Goal: Task Accomplishment & Management: Manage account settings

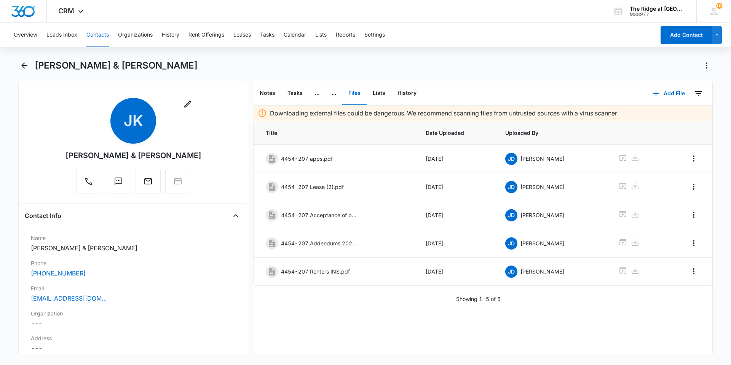
click at [101, 34] on button "Contacts" at bounding box center [97, 35] width 22 height 24
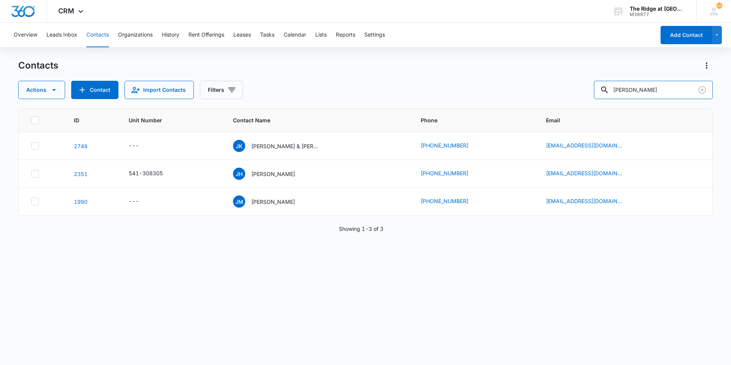
drag, startPoint x: 646, startPoint y: 89, endPoint x: 565, endPoint y: 115, distance: 85.6
click at [565, 115] on div "Contacts Actions Contact Import Contacts Filters jenna ID Unit Number Contact N…" at bounding box center [365, 211] width 695 height 305
type input "[PERSON_NAME]"
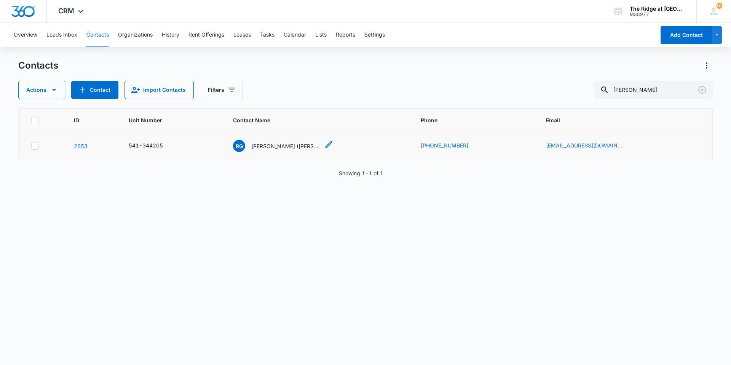
click at [268, 147] on p "[PERSON_NAME] ([PERSON_NAME])" at bounding box center [285, 146] width 69 height 8
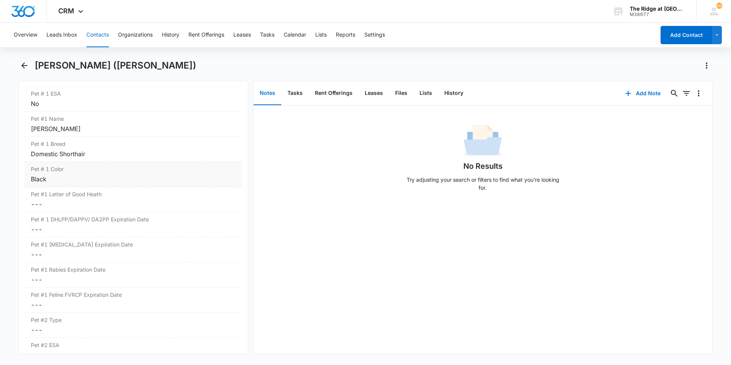
scroll to position [1066, 0]
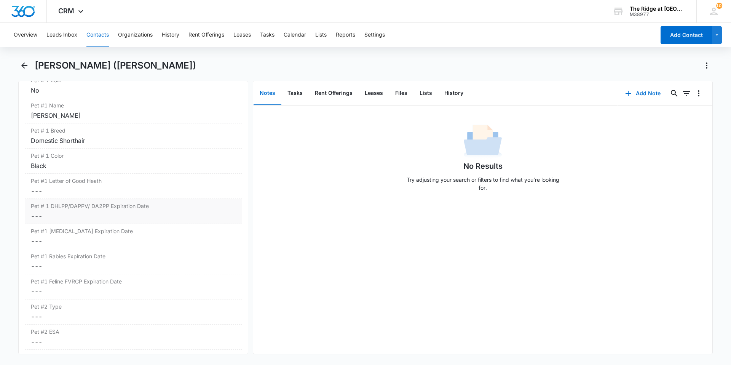
click at [80, 213] on dd "Cancel Save Changes ---" at bounding box center [133, 215] width 205 height 9
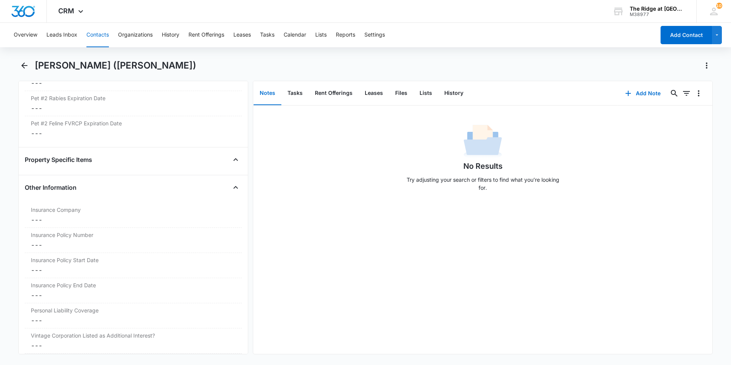
scroll to position [1599, 0]
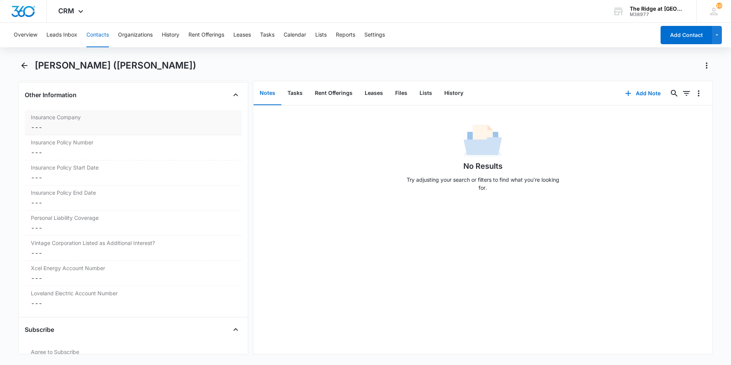
click at [77, 123] on dd "Cancel Save Changes ---" at bounding box center [133, 127] width 205 height 9
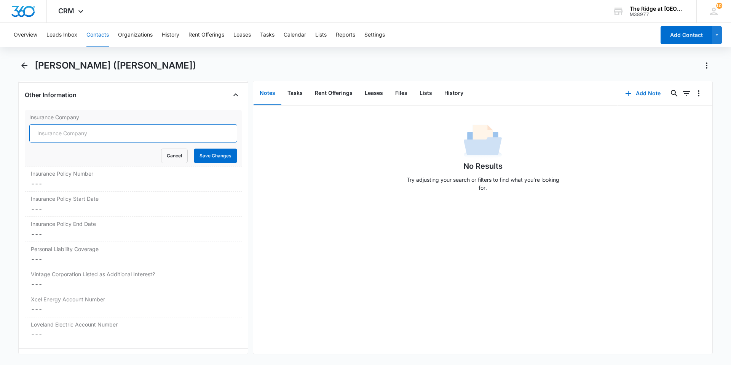
click at [72, 138] on input "Insurance Company" at bounding box center [133, 133] width 208 height 18
type input "Shelter Insurance"
click at [203, 156] on button "Save Changes" at bounding box center [215, 156] width 43 height 14
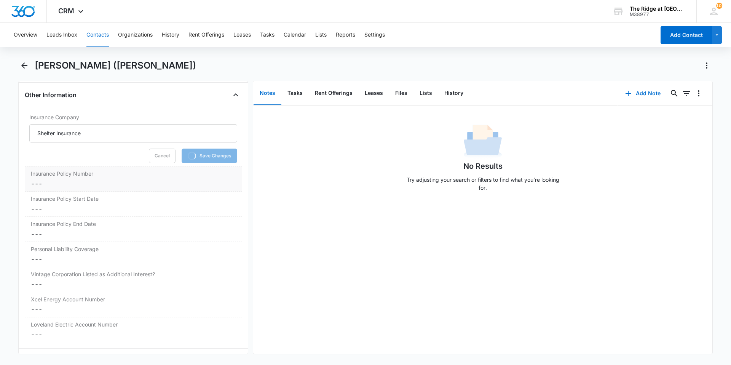
click at [62, 177] on label "Insurance Policy Number" at bounding box center [133, 173] width 205 height 8
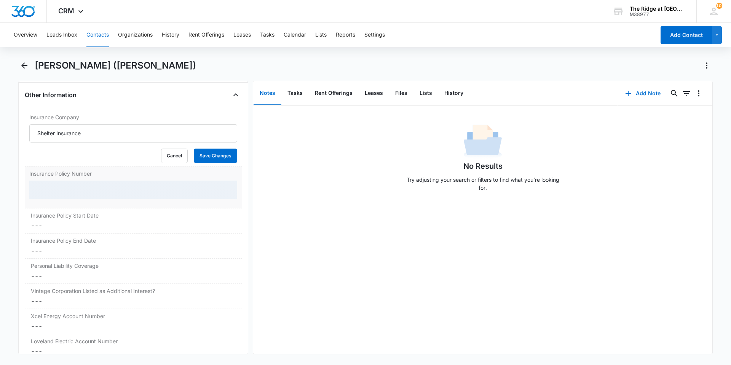
click at [59, 188] on div at bounding box center [133, 189] width 208 height 18
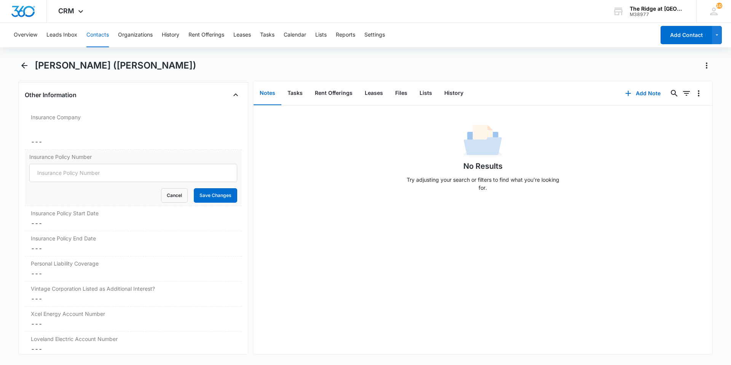
click at [57, 189] on div "Insurance Policy Number Cancel Save Changes" at bounding box center [133, 178] width 217 height 56
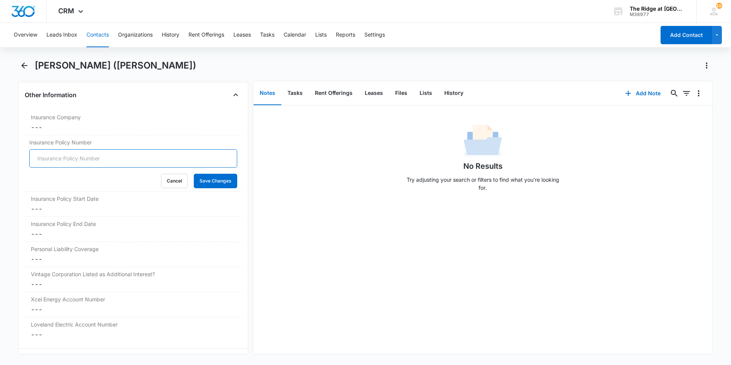
click at [68, 158] on input "Insurance Policy Number" at bounding box center [133, 158] width 208 height 18
type input "05-71-10653801-1"
click at [222, 184] on button "Save Changes" at bounding box center [215, 181] width 43 height 14
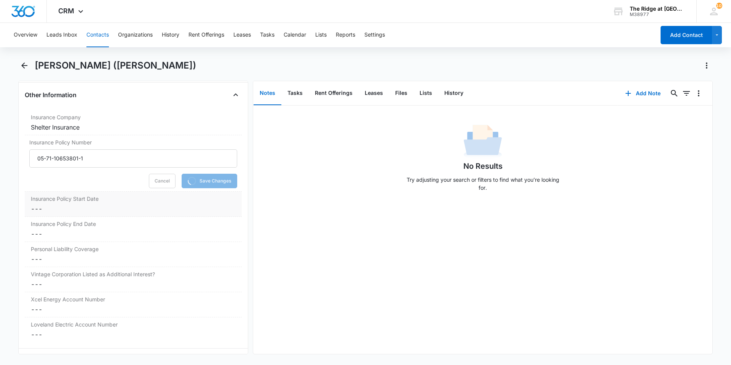
click at [72, 211] on dd "Cancel Save Changes ---" at bounding box center [133, 208] width 205 height 9
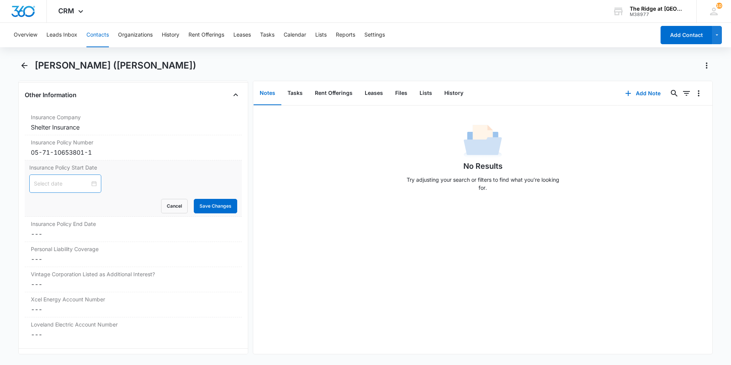
click at [61, 182] on input at bounding box center [62, 183] width 56 height 8
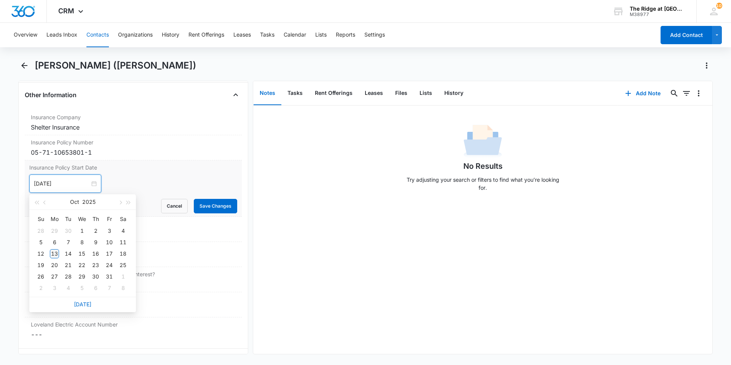
type input "[DATE]"
click at [52, 250] on div "13" at bounding box center [54, 253] width 9 height 9
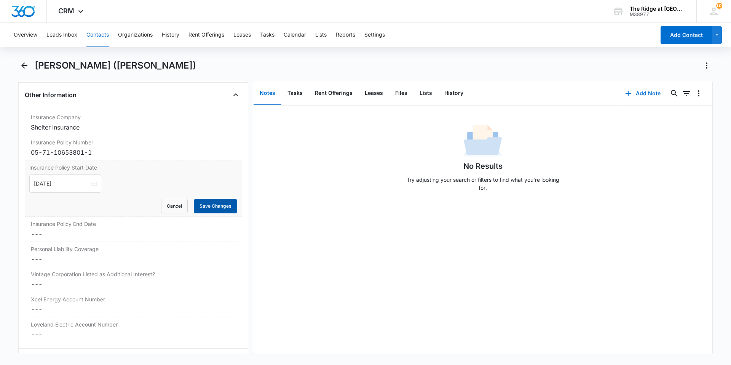
click at [206, 203] on button "Save Changes" at bounding box center [215, 206] width 43 height 14
click at [62, 230] on dd "Cancel Save Changes ---" at bounding box center [133, 233] width 205 height 9
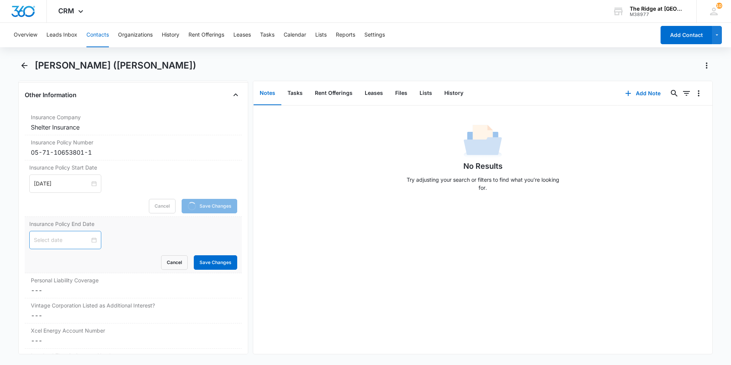
click at [61, 239] on input at bounding box center [62, 240] width 56 height 8
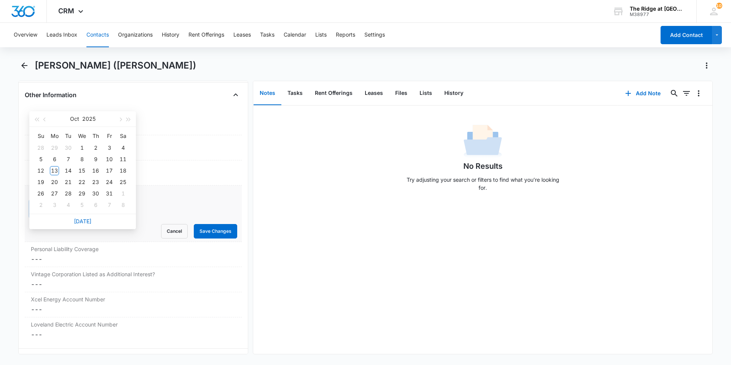
type input "[DATE]"
click at [127, 117] on button "button" at bounding box center [129, 118] width 8 height 15
type input "[DATE]"
click at [66, 169] on div "13" at bounding box center [68, 170] width 9 height 9
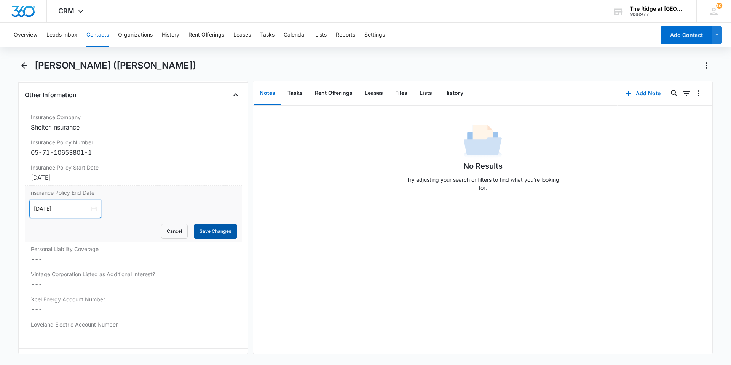
click at [204, 232] on button "Save Changes" at bounding box center [215, 231] width 43 height 14
drag, startPoint x: 101, startPoint y: 267, endPoint x: 102, endPoint y: 261, distance: 5.8
click at [102, 266] on div "Personal Liability Coverage Cancel Save Changes ---" at bounding box center [133, 254] width 217 height 25
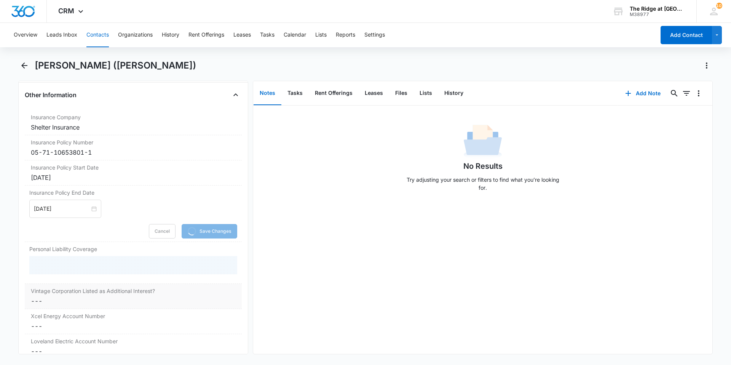
click at [101, 257] on div at bounding box center [133, 265] width 208 height 18
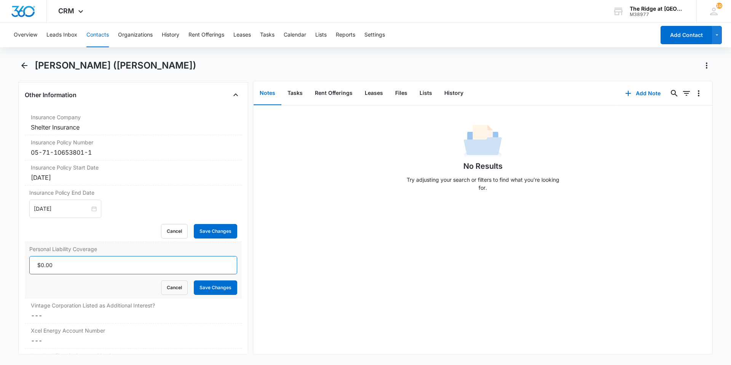
click at [62, 263] on input "Personal Liability Coverage" at bounding box center [133, 265] width 208 height 18
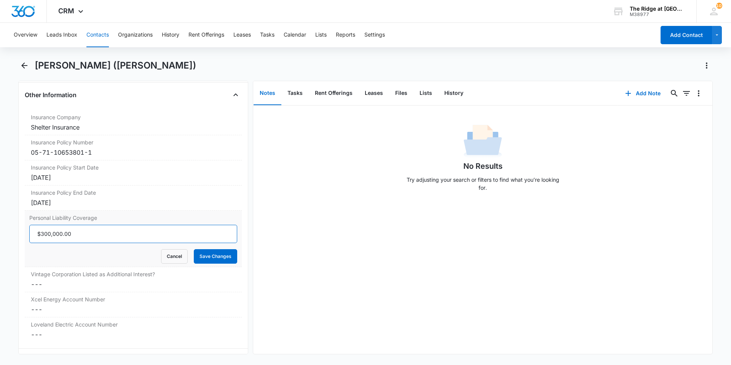
type input "$300,000.00"
click at [207, 261] on button "Save Changes" at bounding box center [215, 256] width 43 height 14
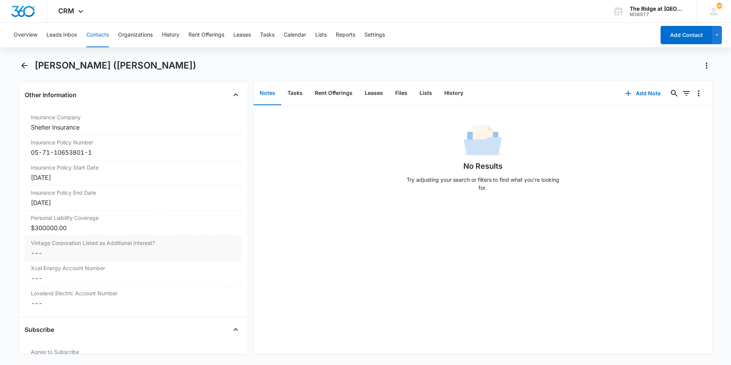
click at [109, 255] on dd "Cancel Save Changes ---" at bounding box center [133, 252] width 205 height 9
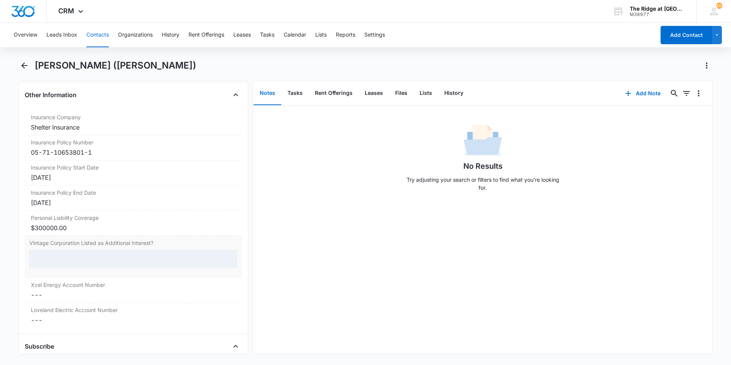
click at [109, 257] on div at bounding box center [133, 259] width 208 height 18
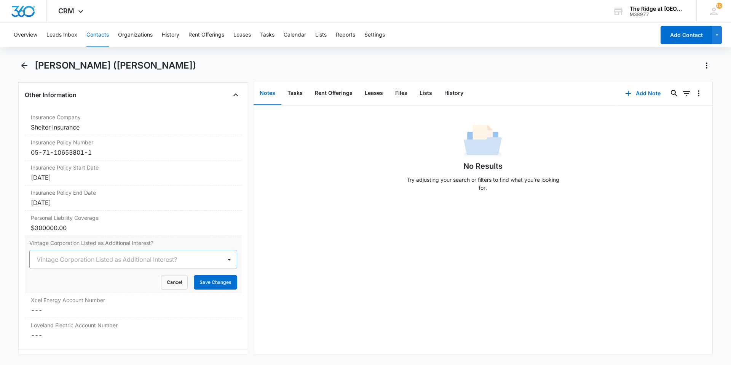
click at [111, 256] on div at bounding box center [124, 259] width 175 height 11
click at [58, 286] on div "Yes" at bounding box center [132, 287] width 188 height 8
click at [214, 281] on button "Save Changes" at bounding box center [215, 282] width 43 height 14
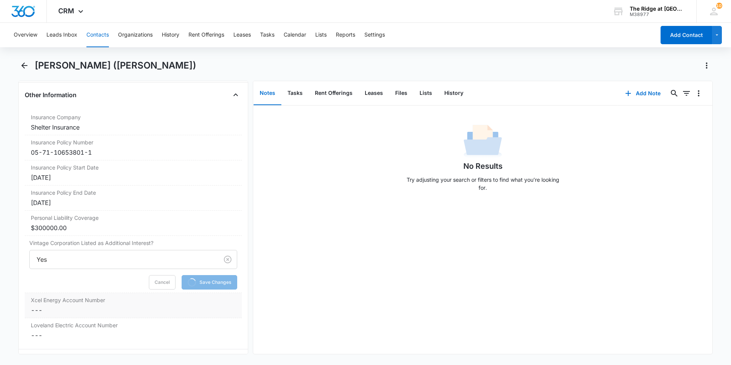
click at [66, 304] on div "Xcel Energy Account Number Cancel Save Changes ---" at bounding box center [133, 305] width 217 height 25
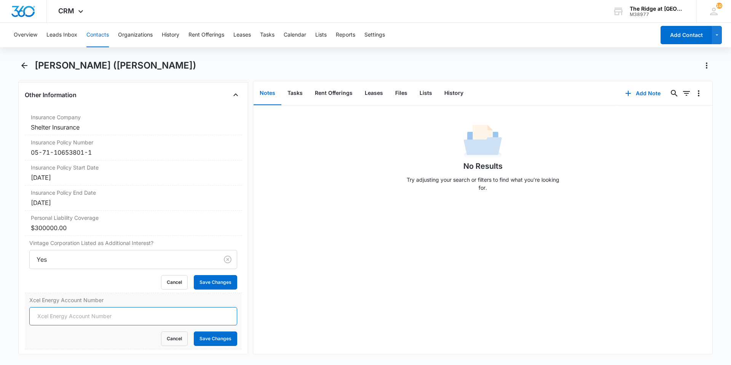
click at [70, 314] on form "Cancel Save Changes" at bounding box center [133, 326] width 208 height 39
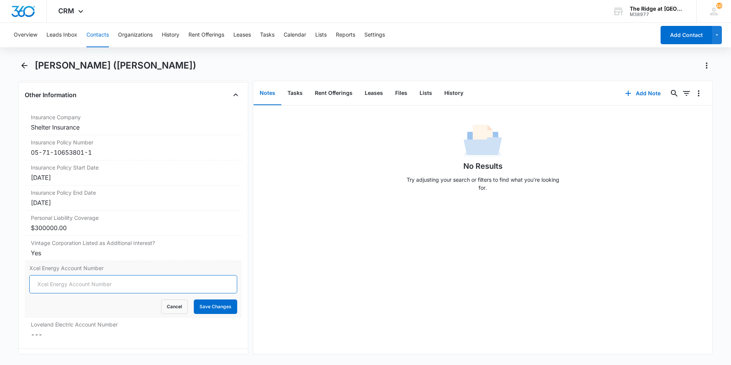
click at [36, 283] on input "Xcel Energy Account Number" at bounding box center [133, 284] width 208 height 18
click at [98, 288] on input "Xcel Energy Account Number" at bounding box center [133, 284] width 208 height 18
type input "53-0012292336-7"
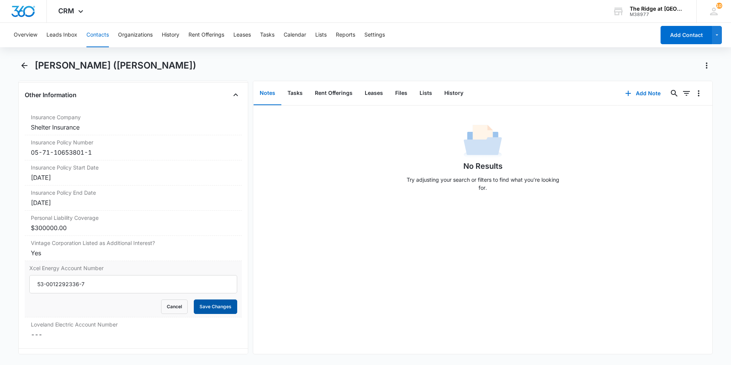
click at [211, 308] on button "Save Changes" at bounding box center [215, 306] width 43 height 14
click at [138, 334] on dd "Cancel Save Changes ---" at bounding box center [133, 334] width 205 height 9
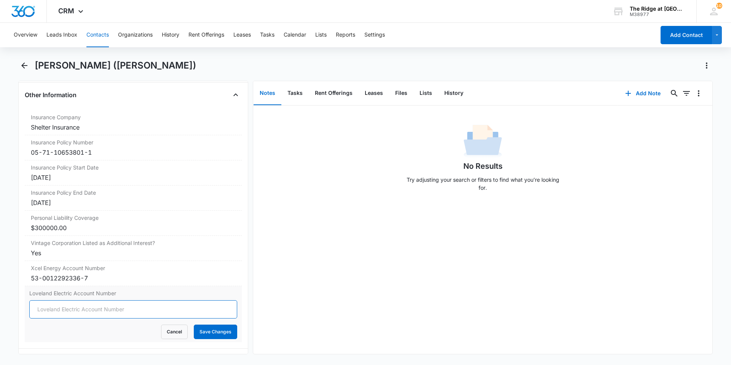
click at [75, 308] on input "Loveland Electric Account Number" at bounding box center [133, 309] width 208 height 18
type input "0206358-061616"
click at [206, 332] on button "Save Changes" at bounding box center [215, 331] width 43 height 14
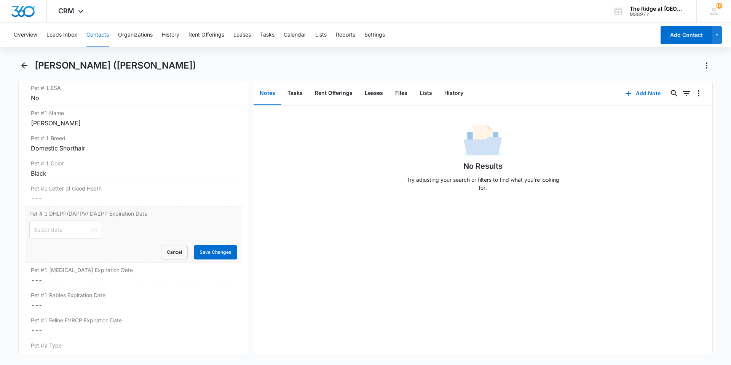
scroll to position [1072, 0]
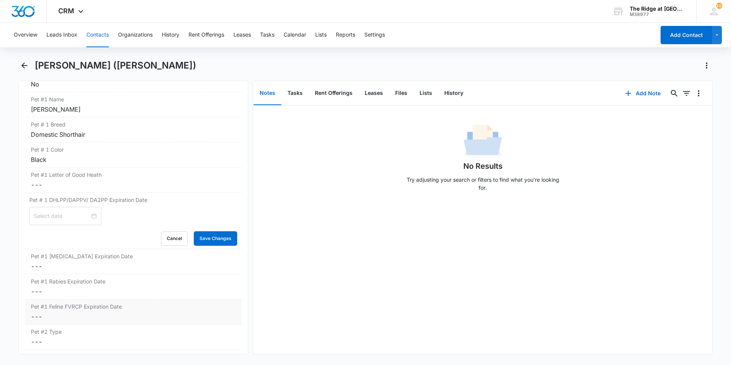
click at [98, 315] on dd "Cancel Save Changes ---" at bounding box center [133, 316] width 205 height 9
click at [59, 328] on div at bounding box center [65, 322] width 72 height 18
click at [59, 324] on input at bounding box center [62, 322] width 56 height 8
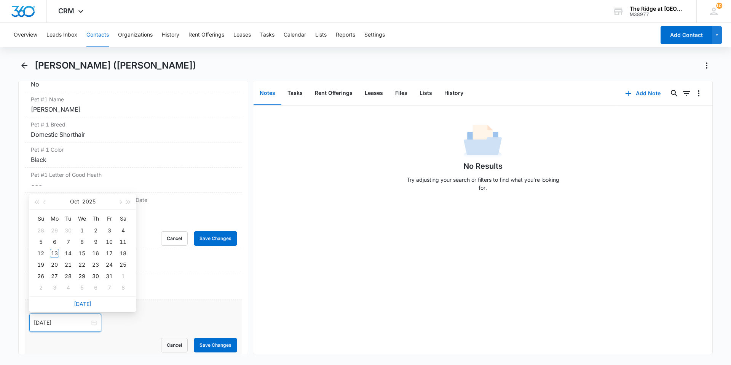
type input "[DATE]"
click at [131, 201] on button "button" at bounding box center [129, 201] width 8 height 15
click at [130, 201] on button "button" at bounding box center [129, 201] width 8 height 15
type input "[DATE]"
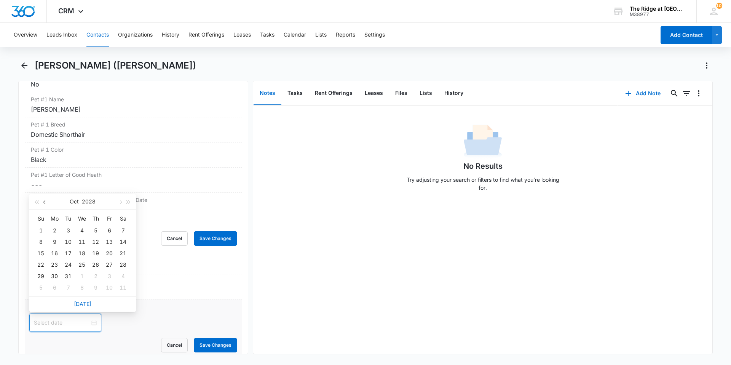
click at [43, 203] on button "button" at bounding box center [45, 201] width 8 height 15
click at [42, 203] on button "button" at bounding box center [45, 201] width 8 height 15
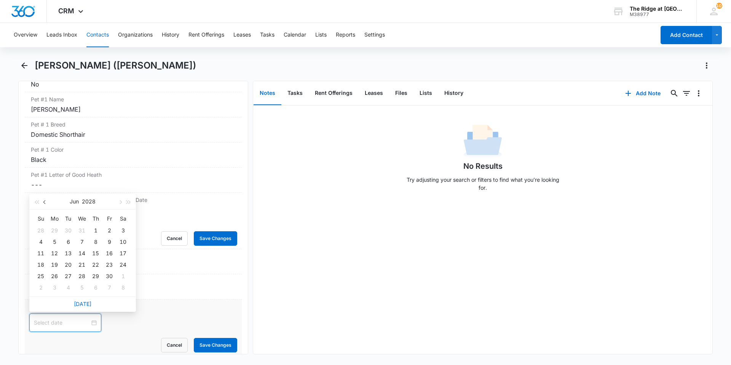
click at [42, 203] on button "button" at bounding box center [45, 201] width 8 height 15
click at [43, 203] on button "button" at bounding box center [45, 201] width 8 height 15
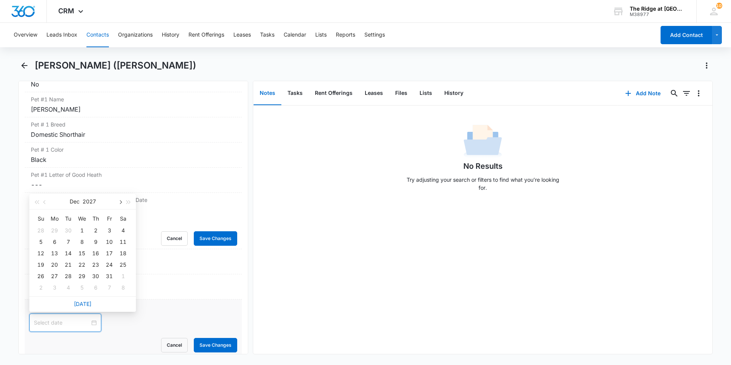
click at [117, 201] on button "button" at bounding box center [120, 201] width 8 height 15
type input "[DATE]"
click at [123, 241] on div "8" at bounding box center [122, 241] width 9 height 9
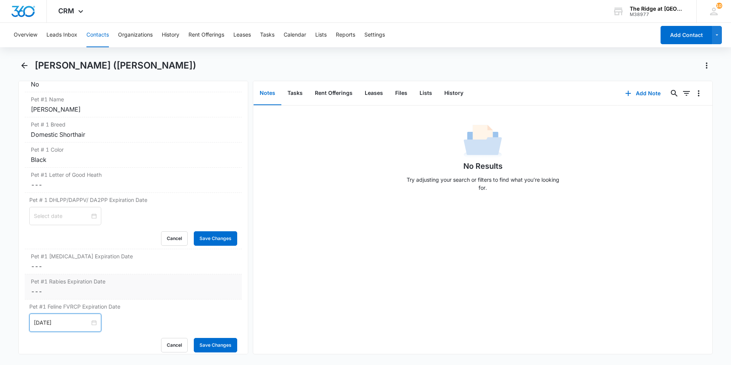
click at [78, 292] on dd "Cancel Save Changes ---" at bounding box center [133, 291] width 205 height 9
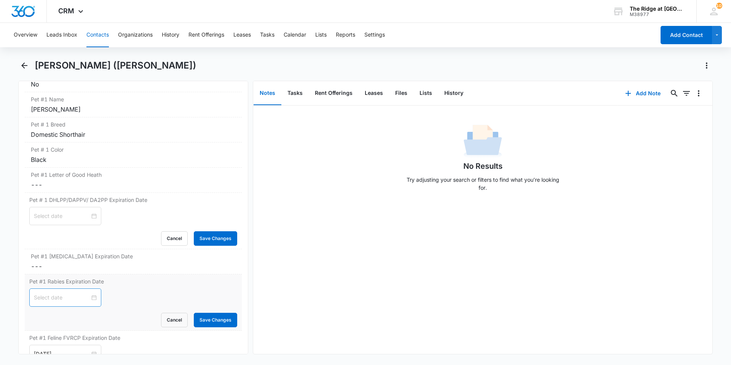
drag, startPoint x: 94, startPoint y: 295, endPoint x: 85, endPoint y: 296, distance: 9.2
click at [94, 295] on div at bounding box center [65, 297] width 72 height 18
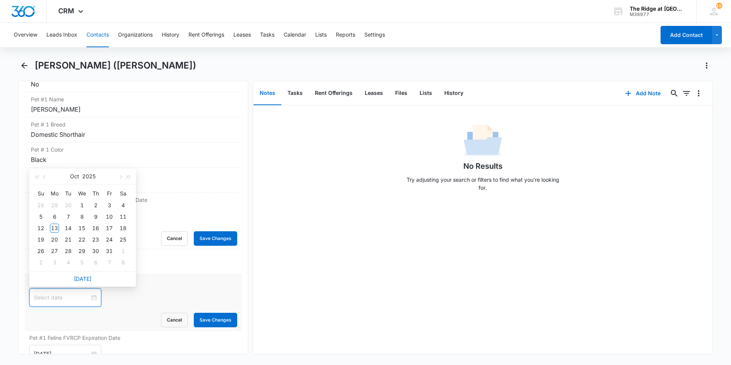
click at [85, 297] on input at bounding box center [62, 297] width 56 height 8
type input "[DATE]"
click at [130, 181] on button "button" at bounding box center [129, 176] width 8 height 15
click at [130, 178] on button "button" at bounding box center [129, 176] width 8 height 15
click at [45, 177] on span "button" at bounding box center [45, 177] width 4 height 4
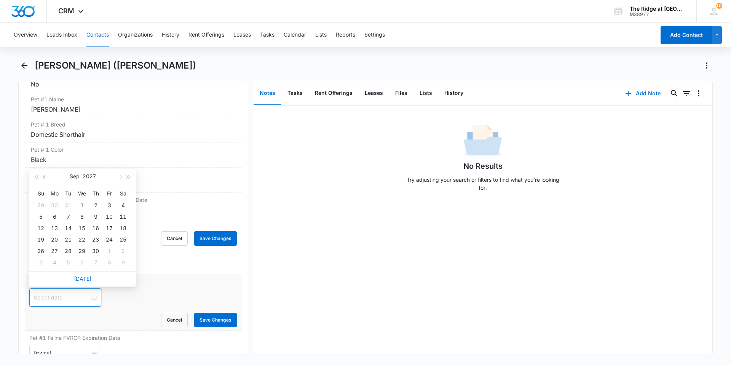
click at [45, 177] on span "button" at bounding box center [45, 177] width 4 height 4
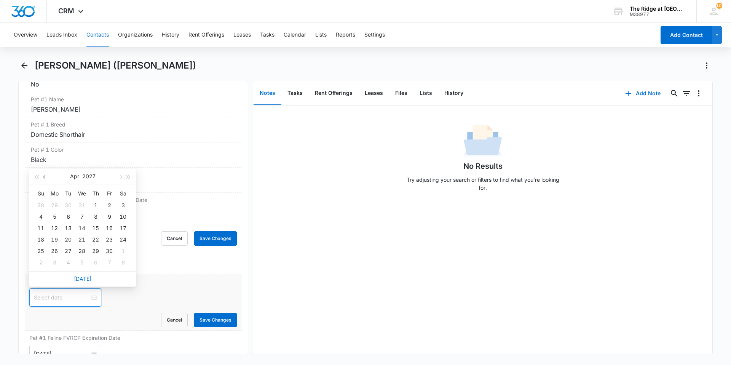
click at [45, 177] on span "button" at bounding box center [45, 177] width 4 height 4
type input "[DATE]"
click at [96, 239] on div "21" at bounding box center [95, 239] width 9 height 9
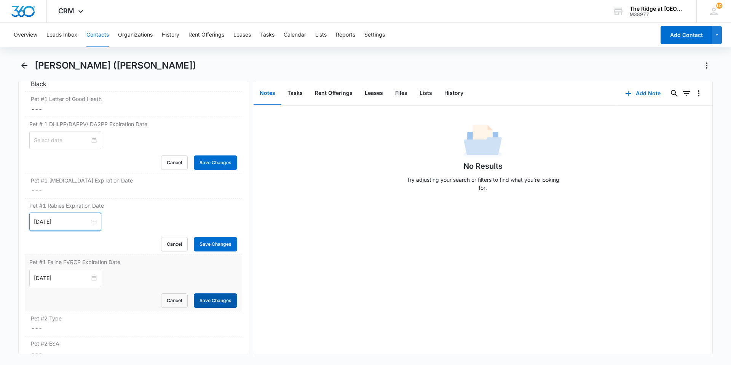
scroll to position [1148, 0]
click at [203, 243] on button "Save Changes" at bounding box center [215, 243] width 43 height 14
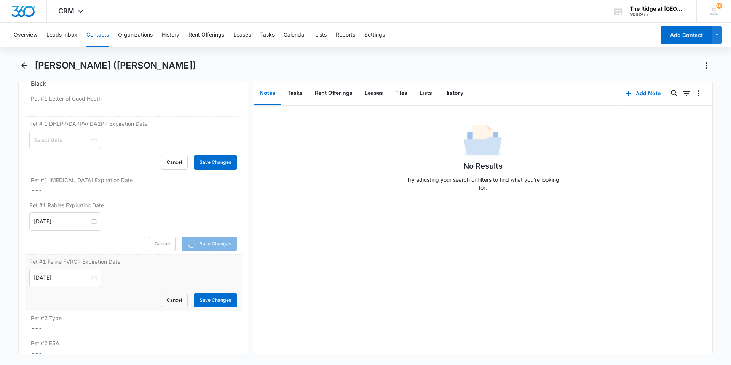
click at [208, 288] on form "[DATE] [DATE] Su Mo Tu We Th Fr Sa 26 27 28 29 30 31 1 2 3 4 5 6 7 8 9 10 11 12…" at bounding box center [133, 287] width 208 height 39
click at [208, 297] on button "Save Changes" at bounding box center [215, 300] width 43 height 14
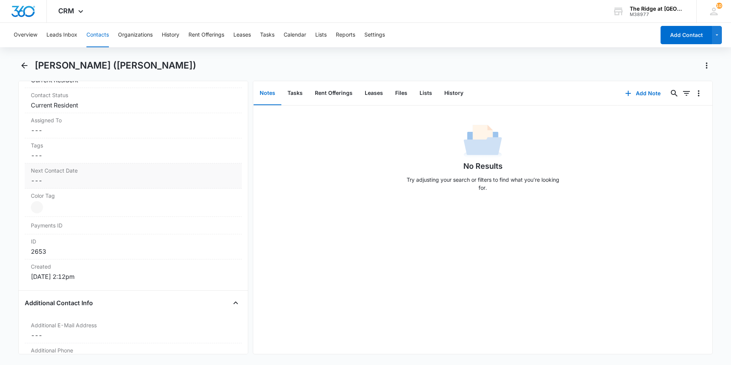
scroll to position [311, 0]
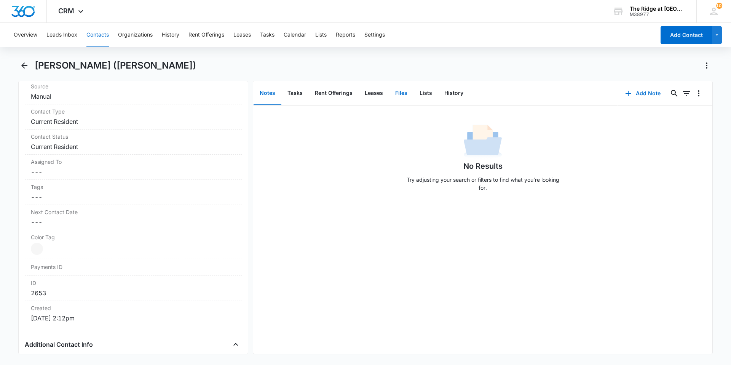
click at [403, 94] on button "Files" at bounding box center [401, 93] width 24 height 24
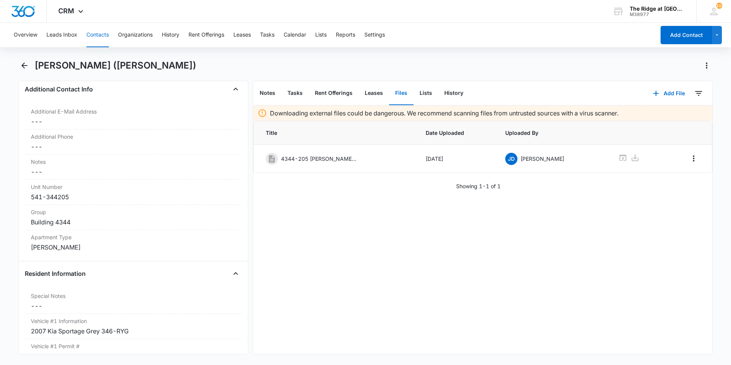
scroll to position [577, 0]
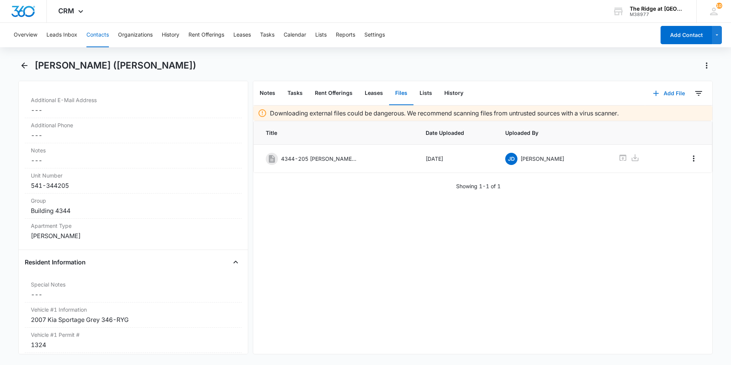
click at [658, 89] on button "Add File" at bounding box center [668, 93] width 47 height 18
click at [658, 117] on div "Upload Files" at bounding box center [659, 117] width 30 height 5
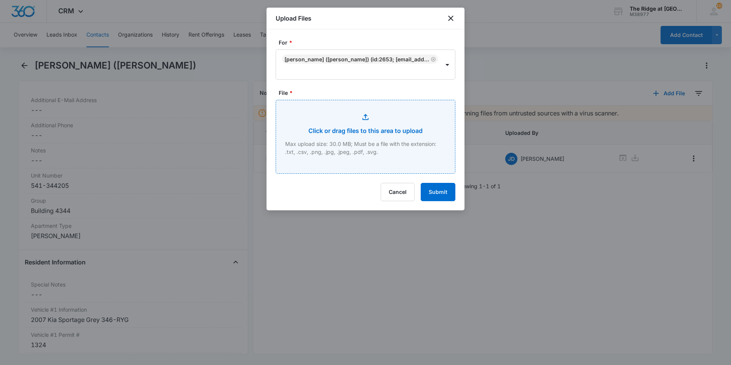
click at [301, 110] on input "File *" at bounding box center [365, 136] width 179 height 73
type input "C:\fakepath\4344-205 Lease.pdf"
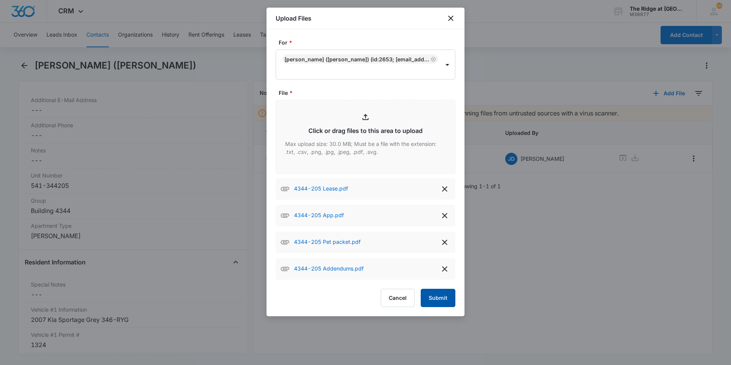
click at [430, 300] on button "Submit" at bounding box center [438, 298] width 35 height 18
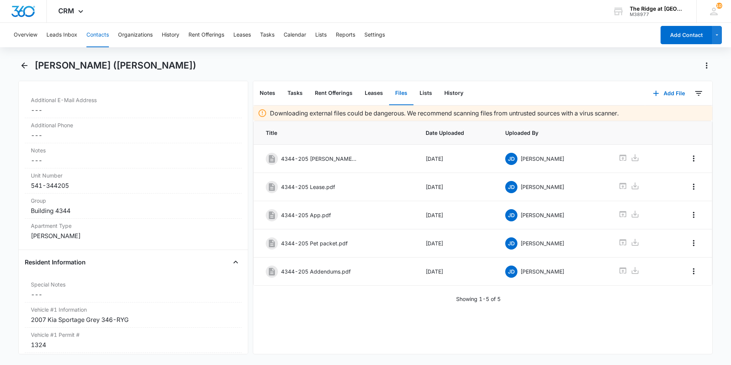
click at [99, 34] on button "Contacts" at bounding box center [97, 35] width 22 height 24
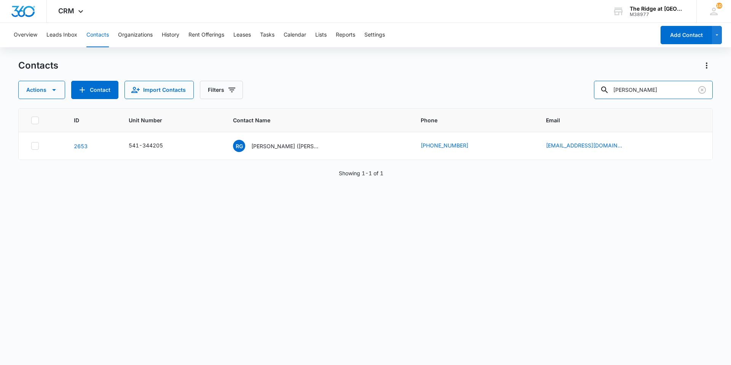
drag, startPoint x: 641, startPoint y: 95, endPoint x: 591, endPoint y: 112, distance: 52.9
click at [593, 112] on div "Contacts Actions Contact Import Contacts Filters [PERSON_NAME] ID Unit Number C…" at bounding box center [365, 211] width 695 height 305
type input "jaden"
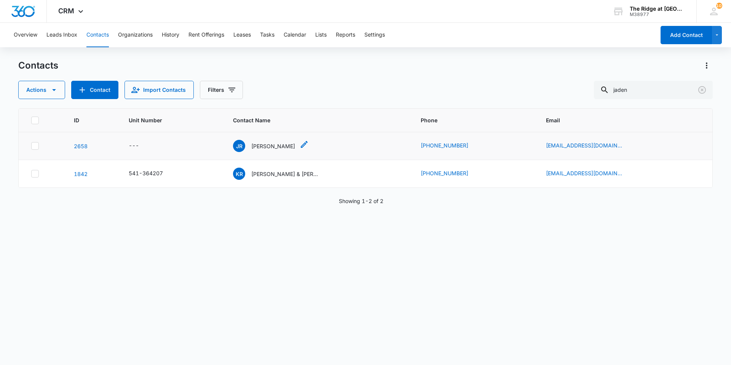
click at [277, 143] on p "[PERSON_NAME]" at bounding box center [273, 146] width 44 height 8
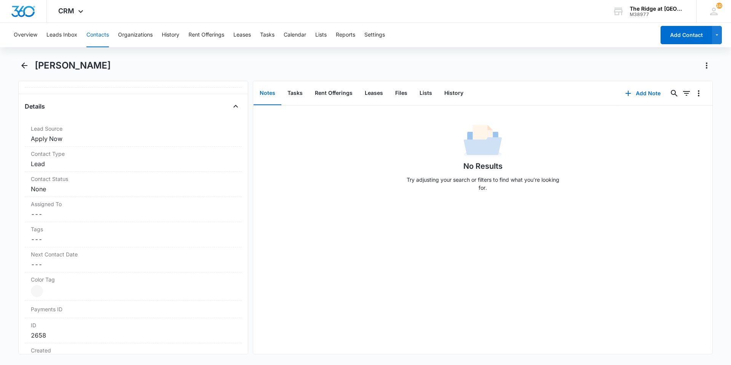
scroll to position [267, 0]
click at [81, 160] on div "Contact Type Cancel Save Changes Lead" at bounding box center [133, 161] width 217 height 25
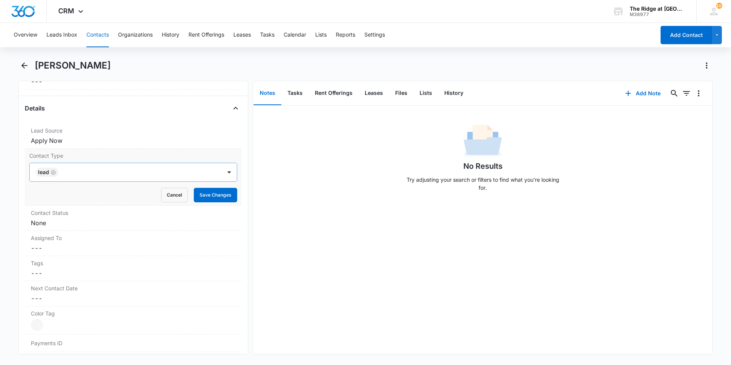
click at [73, 165] on div "Lead" at bounding box center [126, 172] width 192 height 18
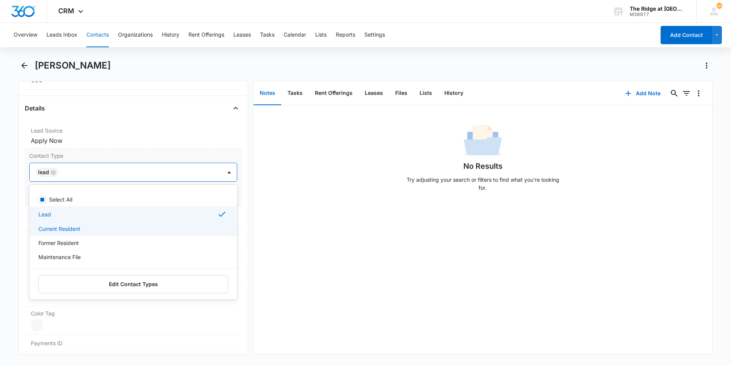
click at [66, 230] on p "Current Resident" at bounding box center [59, 229] width 42 height 8
click at [54, 172] on icon "Remove Lead" at bounding box center [53, 172] width 5 height 5
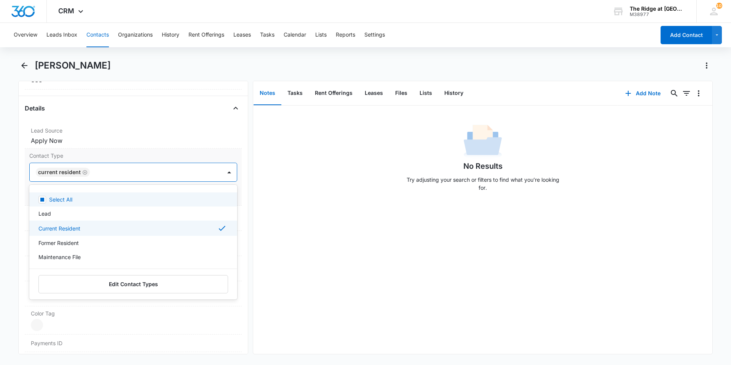
click at [144, 169] on div at bounding box center [152, 172] width 120 height 11
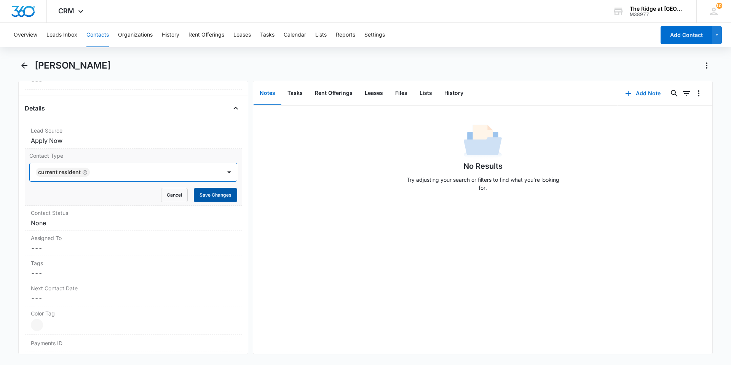
click at [201, 192] on button "Save Changes" at bounding box center [215, 195] width 43 height 14
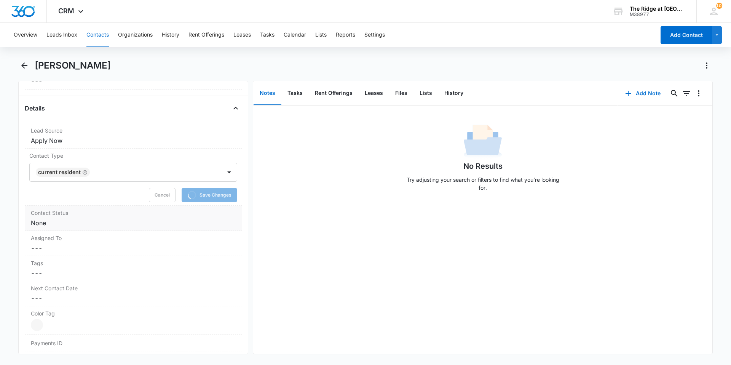
click at [74, 219] on dd "Cancel Save Changes None" at bounding box center [133, 222] width 205 height 9
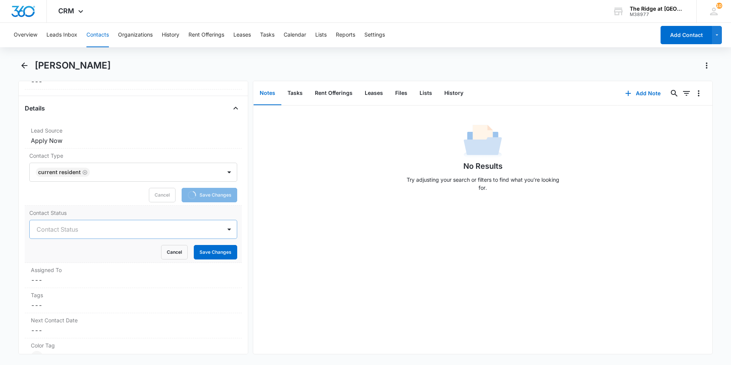
click at [70, 231] on div at bounding box center [124, 229] width 175 height 11
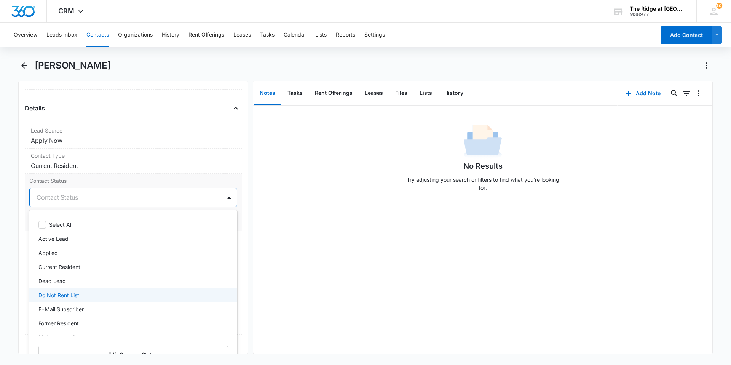
click at [77, 300] on div "Do Not Rent List" at bounding box center [133, 295] width 208 height 14
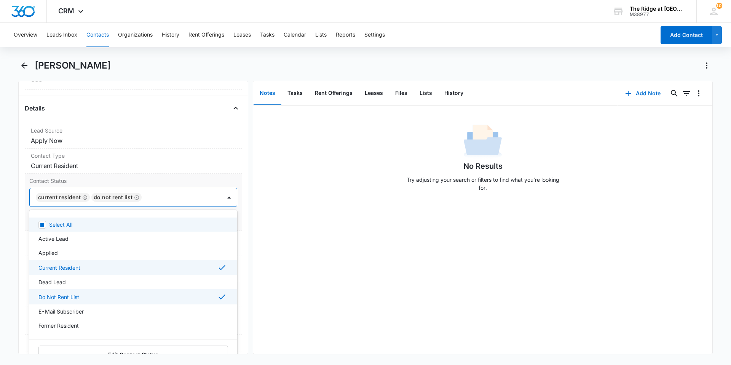
click at [135, 197] on icon "Remove Do Not Rent List" at bounding box center [136, 198] width 5 height 6
click at [130, 197] on div at bounding box center [152, 197] width 120 height 11
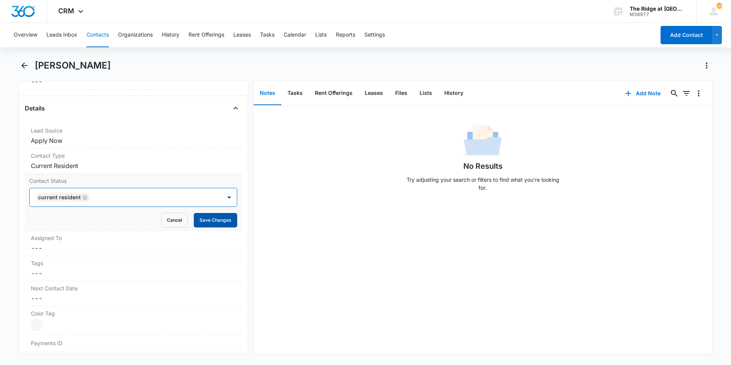
click at [205, 221] on button "Save Changes" at bounding box center [215, 220] width 43 height 14
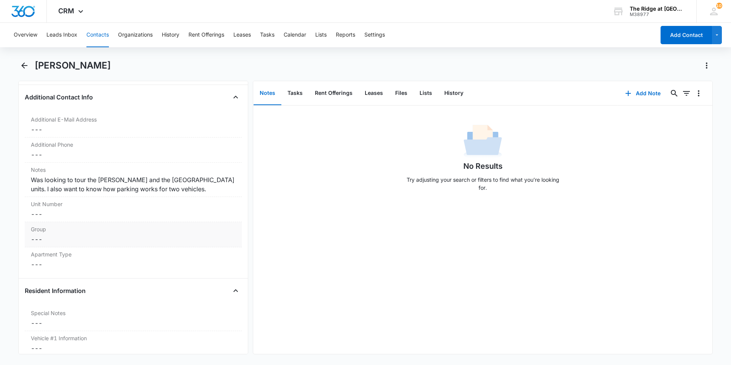
scroll to position [571, 0]
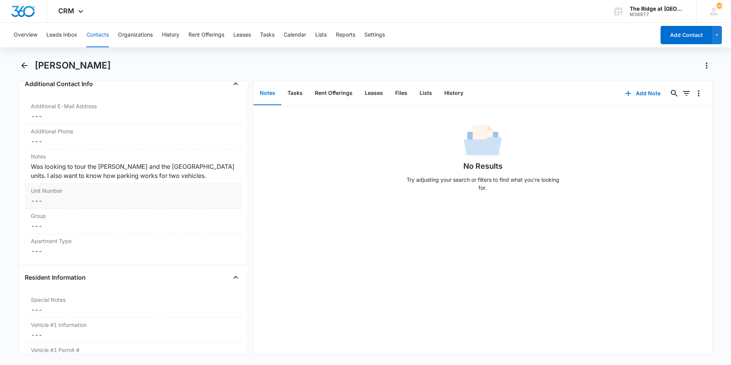
click at [57, 205] on dd "Cancel Save Changes ---" at bounding box center [133, 200] width 205 height 9
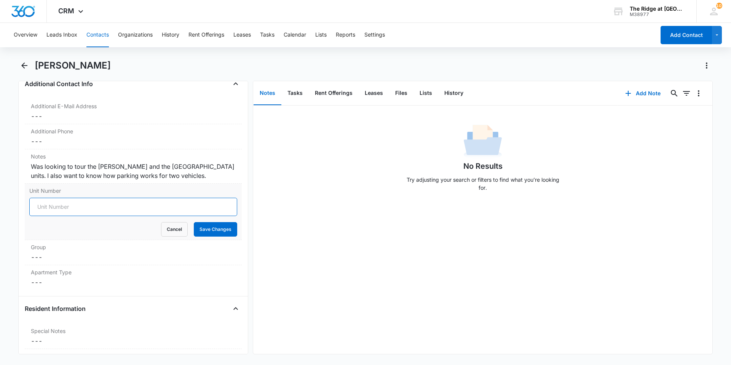
click at [58, 209] on input "Unit Number" at bounding box center [133, 207] width 208 height 18
type input "541-344203"
click at [214, 229] on button "Save Changes" at bounding box center [215, 229] width 43 height 14
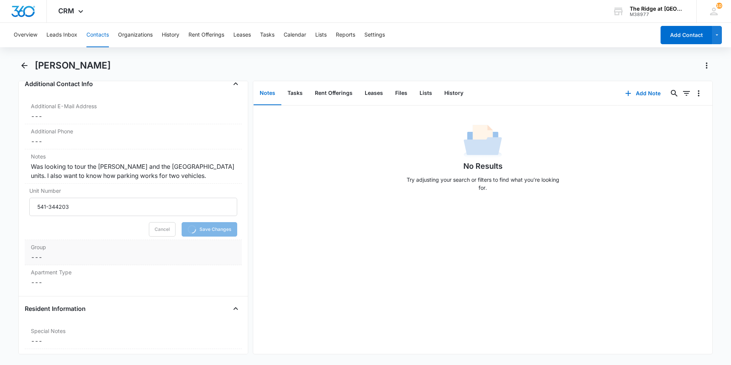
click at [63, 255] on dd "Cancel Save Changes ---" at bounding box center [133, 256] width 205 height 9
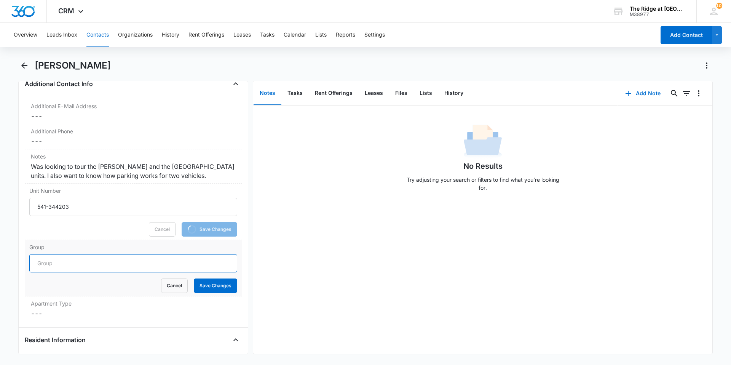
drag, startPoint x: 59, startPoint y: 263, endPoint x: 66, endPoint y: 264, distance: 6.9
click at [59, 263] on input "Group" at bounding box center [133, 263] width 208 height 18
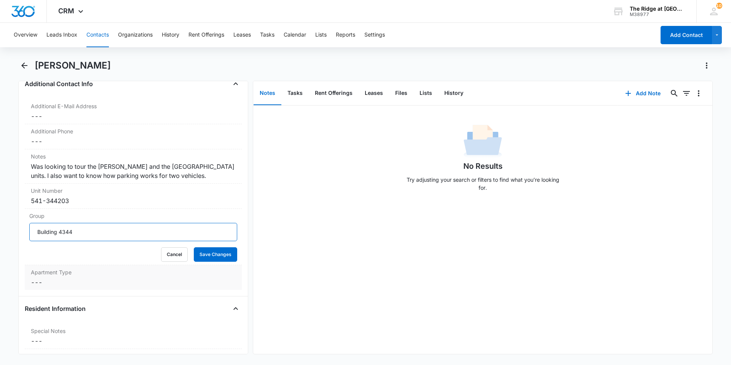
type input "Building 4344"
click at [81, 275] on label "Apartment Type" at bounding box center [133, 272] width 205 height 8
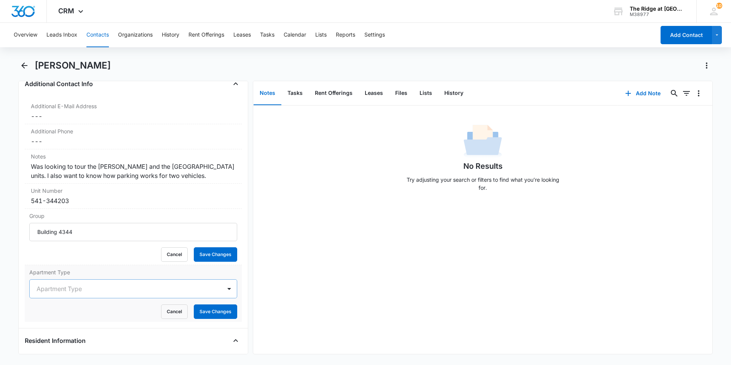
click at [81, 286] on div at bounding box center [124, 288] width 175 height 11
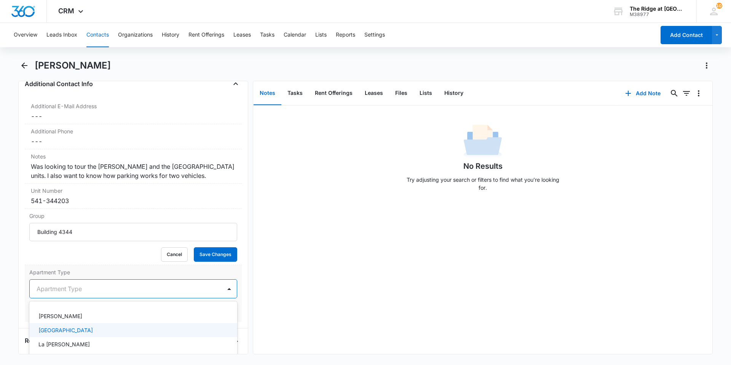
click at [50, 331] on p "[GEOGRAPHIC_DATA]" at bounding box center [65, 330] width 54 height 8
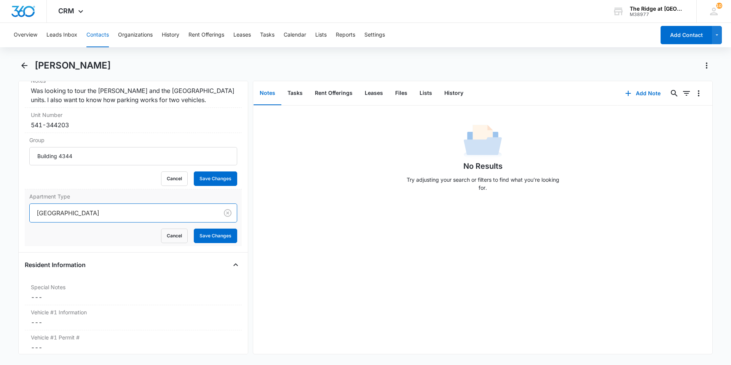
scroll to position [647, 0]
click at [200, 181] on button "Save Changes" at bounding box center [215, 178] width 43 height 14
click at [214, 235] on button "Save Changes" at bounding box center [215, 235] width 43 height 14
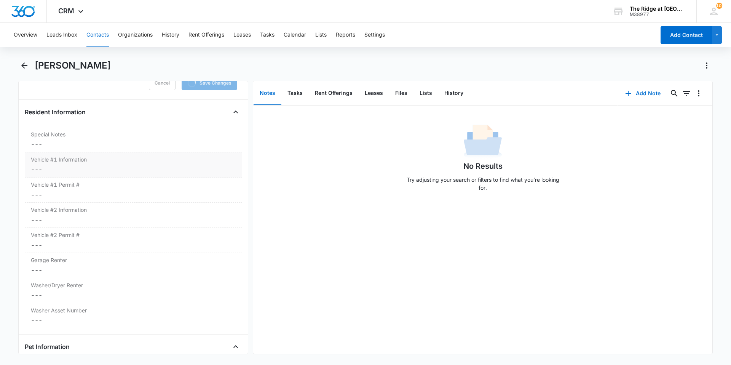
click at [78, 162] on label "Vehicle #1 Information" at bounding box center [133, 159] width 205 height 8
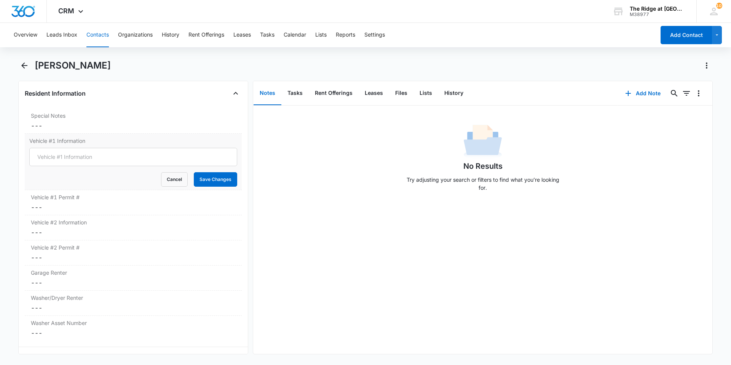
scroll to position [754, 0]
click at [95, 156] on input "Vehicle #1 Information" at bounding box center [133, 158] width 208 height 18
click at [128, 161] on input "2021 Blue Hyundai Elantra (ASZ" at bounding box center [133, 158] width 208 height 18
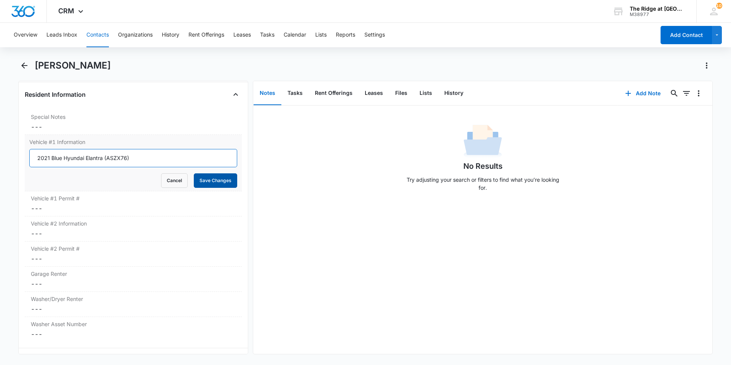
type input "2021 Blue Hyundai Elantra (ASZX76)"
click at [214, 180] on button "Save Changes" at bounding box center [215, 180] width 43 height 14
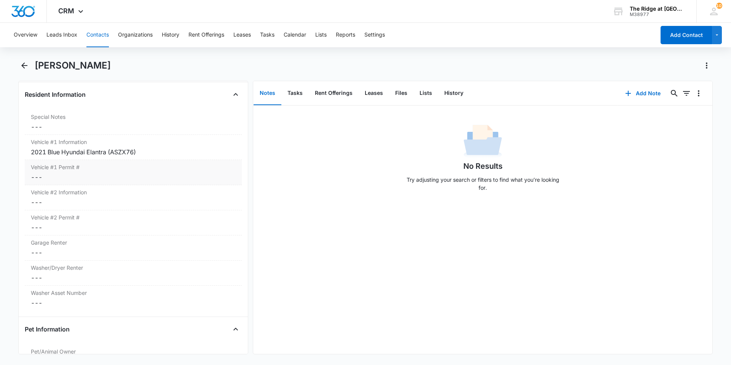
click at [64, 179] on dd "Cancel Save Changes ---" at bounding box center [133, 176] width 205 height 9
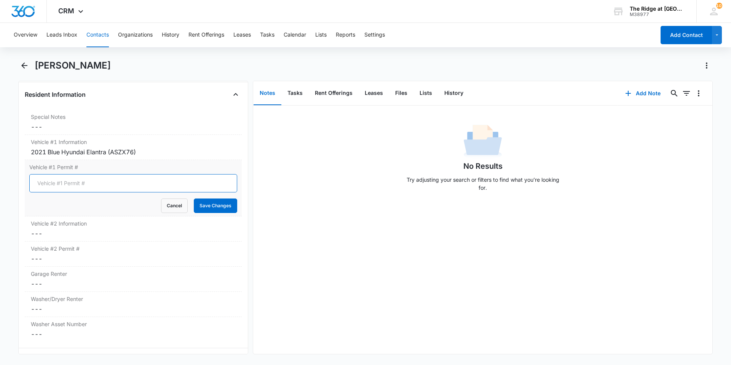
click at [62, 175] on input "Vehicle #1 Permit #" at bounding box center [133, 183] width 208 height 18
click at [61, 184] on input "Vehicle #1 Permit #" at bounding box center [133, 183] width 208 height 18
type input "1333"
click at [222, 203] on button "Save Changes" at bounding box center [215, 205] width 43 height 14
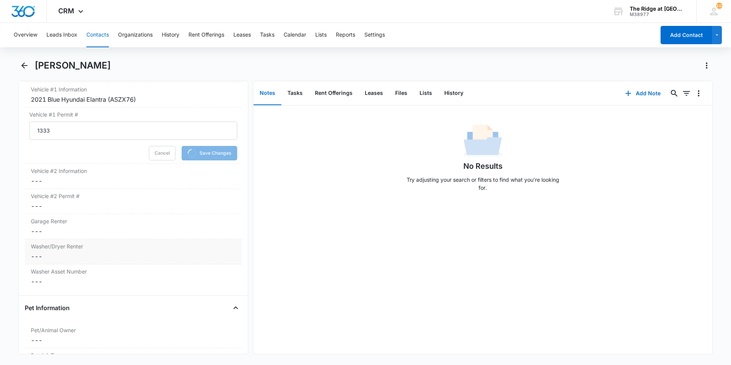
scroll to position [906, 0]
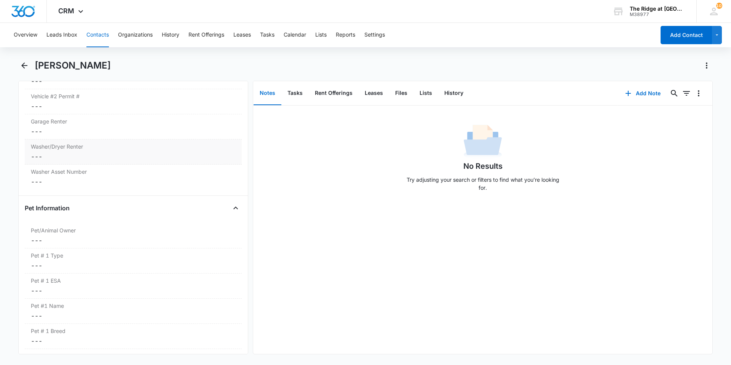
click at [91, 160] on dd "Cancel Save Changes ---" at bounding box center [133, 156] width 205 height 9
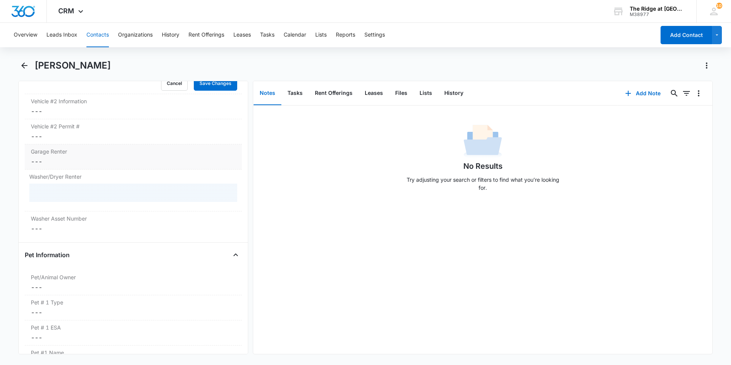
click at [56, 147] on label "Garage Renter" at bounding box center [133, 151] width 205 height 8
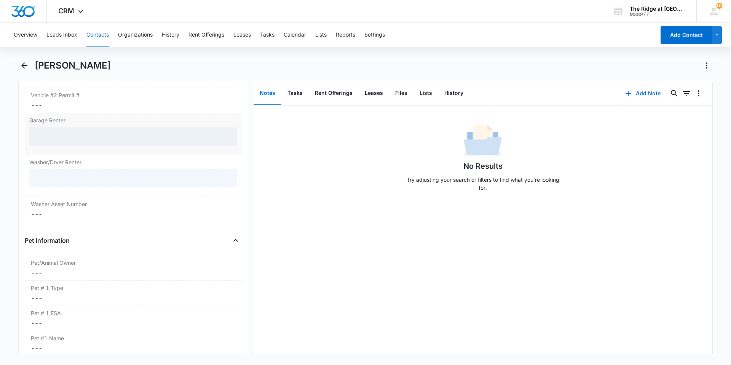
scroll to position [875, 0]
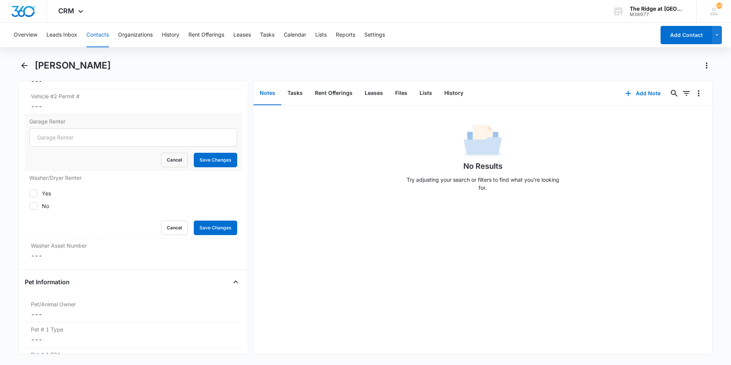
click at [134, 152] on form "Cancel Save Changes" at bounding box center [133, 147] width 208 height 39
click at [74, 140] on input "Garage Renter" at bounding box center [133, 137] width 208 height 18
type input "NO"
click at [40, 202] on label "No" at bounding box center [133, 206] width 208 height 8
click at [30, 206] on input "No" at bounding box center [29, 206] width 0 height 0
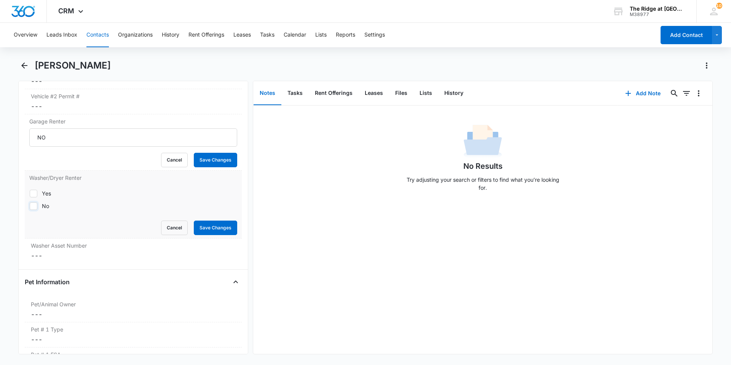
checkbox input "true"
click at [204, 161] on button "Save Changes" at bounding box center [215, 160] width 43 height 14
click at [211, 227] on button "Save Changes" at bounding box center [215, 227] width 43 height 14
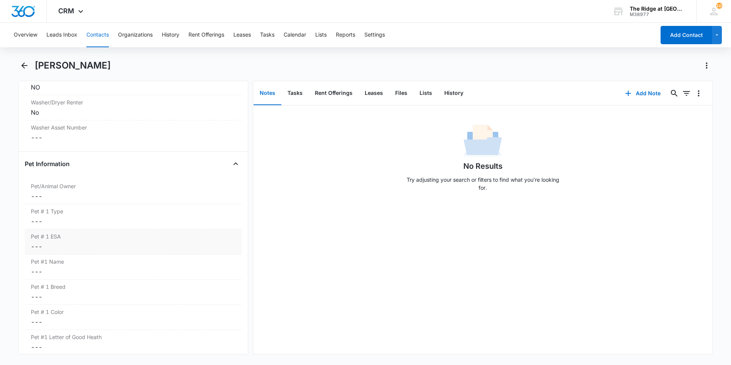
scroll to position [989, 0]
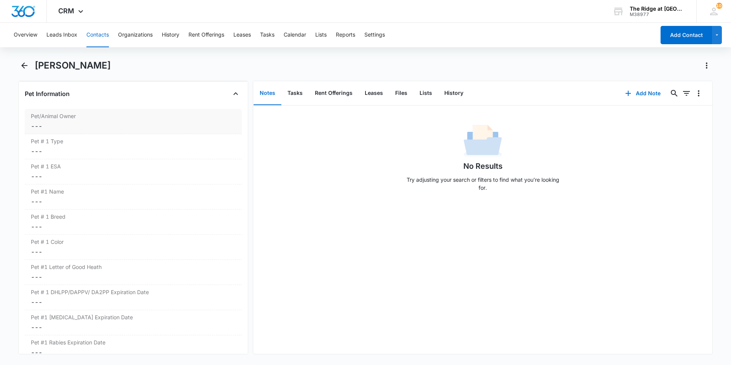
click at [55, 120] on div "Pet/Animal Owner Cancel Save Changes ---" at bounding box center [133, 121] width 217 height 25
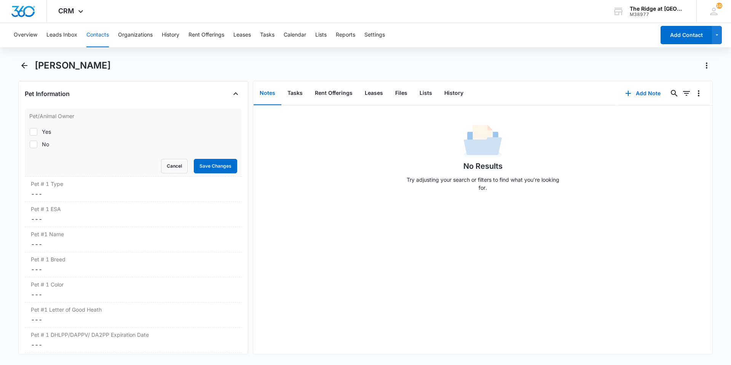
click at [52, 131] on label "Yes" at bounding box center [133, 132] width 208 height 8
click at [30, 131] on input "Yes" at bounding box center [29, 131] width 0 height 0
checkbox input "true"
click at [41, 142] on label "No" at bounding box center [133, 144] width 208 height 8
click at [30, 144] on input "No" at bounding box center [29, 144] width 0 height 0
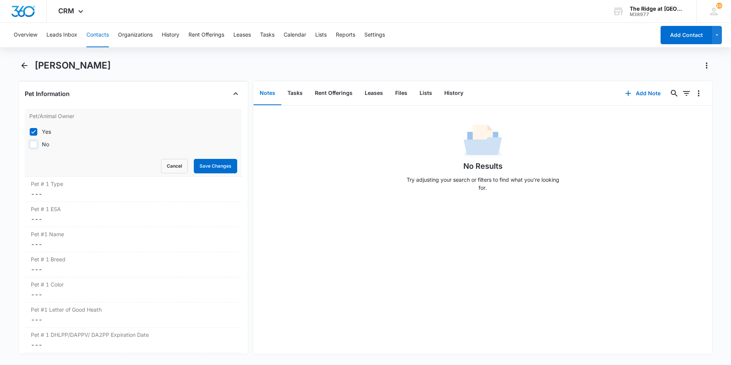
checkbox input "true"
click at [43, 131] on div "Yes" at bounding box center [46, 132] width 9 height 8
click at [30, 131] on input "Yes" at bounding box center [29, 131] width 0 height 0
checkbox input "false"
click at [201, 168] on button "Save Changes" at bounding box center [215, 166] width 43 height 14
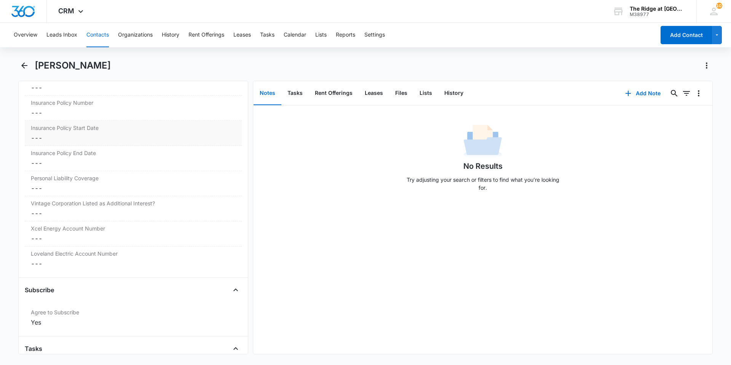
scroll to position [1666, 0]
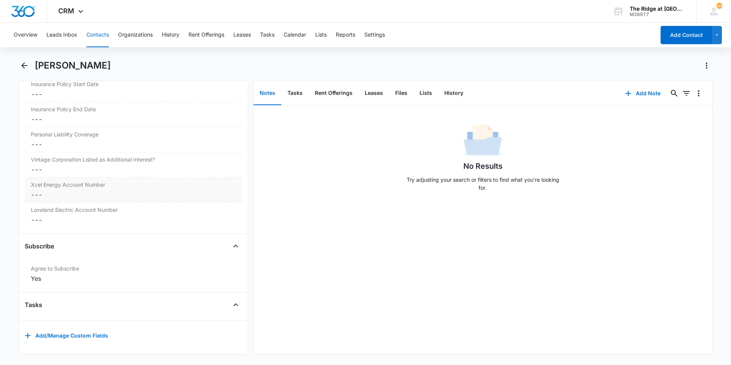
click at [75, 182] on label "Xcel Energy Account Number" at bounding box center [133, 184] width 205 height 8
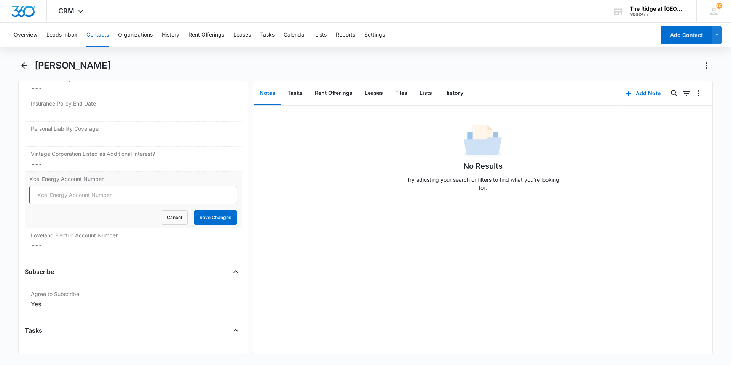
click at [54, 196] on input "Xcel Energy Account Number" at bounding box center [133, 195] width 208 height 18
type input "53-0015572245-4"
click at [208, 216] on button "Save Changes" at bounding box center [215, 217] width 43 height 14
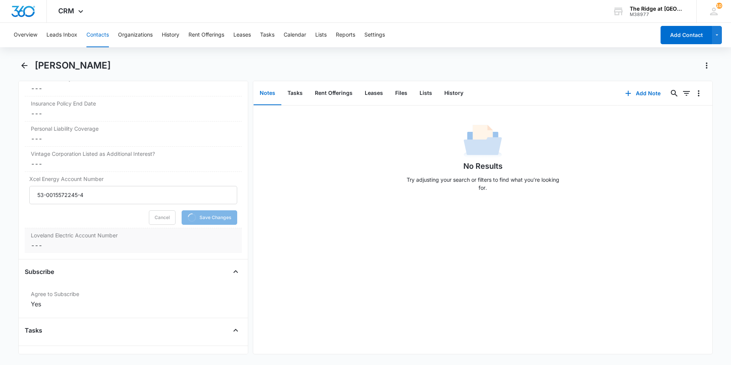
click at [106, 239] on label "Loveland Electric Account Number" at bounding box center [133, 235] width 205 height 8
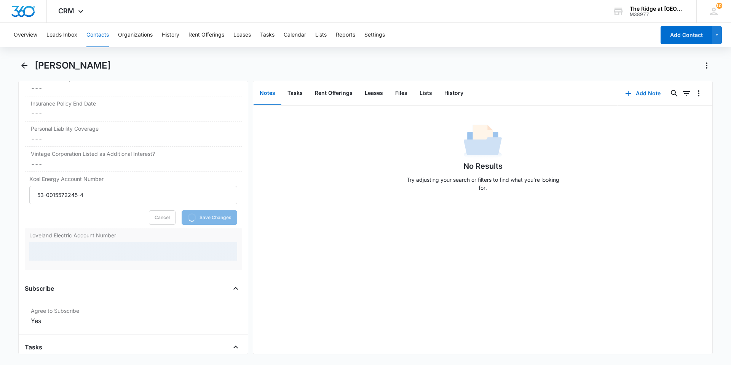
click at [93, 251] on div at bounding box center [133, 251] width 208 height 18
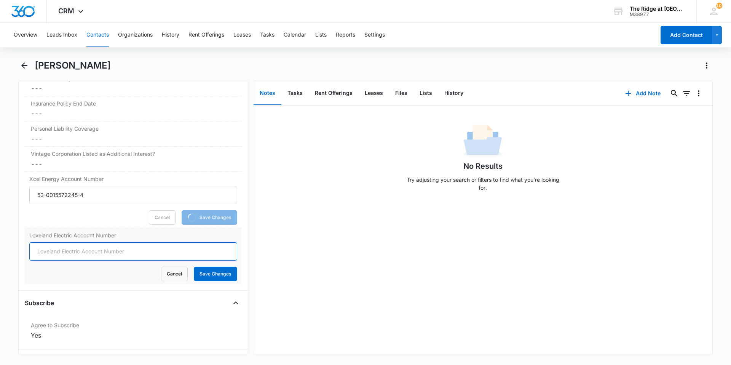
click at [93, 251] on input "Loveland Electric Account Number" at bounding box center [133, 251] width 208 height 18
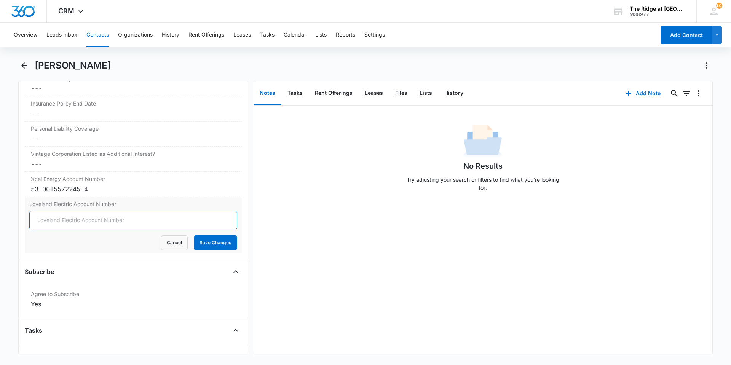
click at [53, 221] on input "Loveland Electric Account Number" at bounding box center [133, 220] width 208 height 18
type input "061594-0191019"
drag, startPoint x: 206, startPoint y: 247, endPoint x: 206, endPoint y: 243, distance: 4.2
click at [206, 246] on button "Save Changes" at bounding box center [215, 242] width 43 height 14
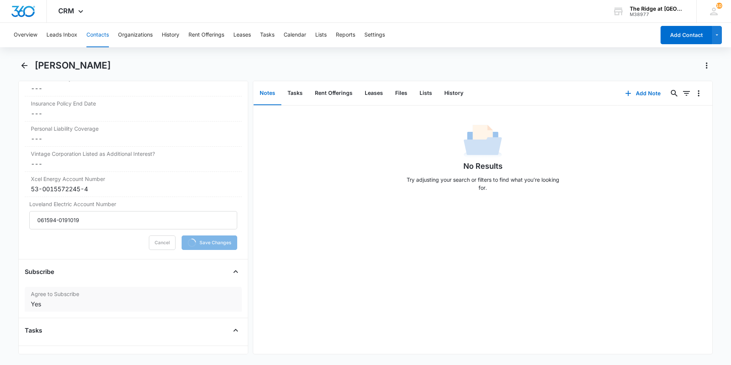
scroll to position [1698, 0]
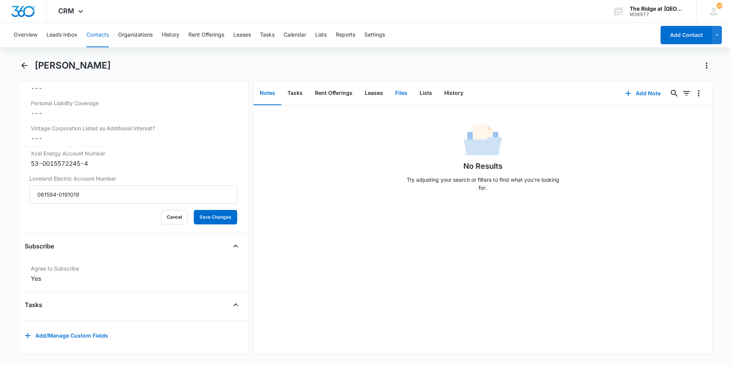
click at [398, 93] on button "Files" at bounding box center [401, 93] width 24 height 24
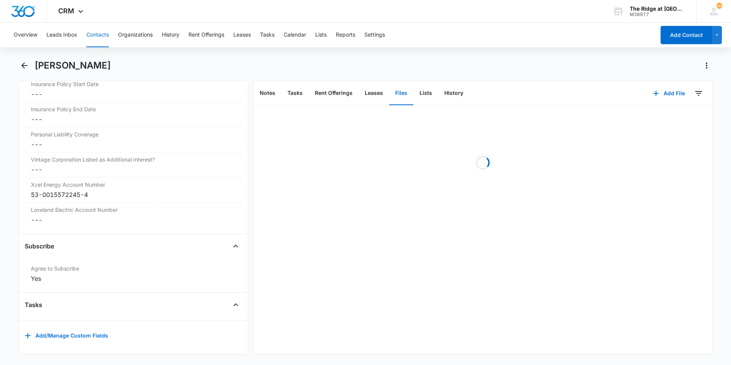
scroll to position [1666, 0]
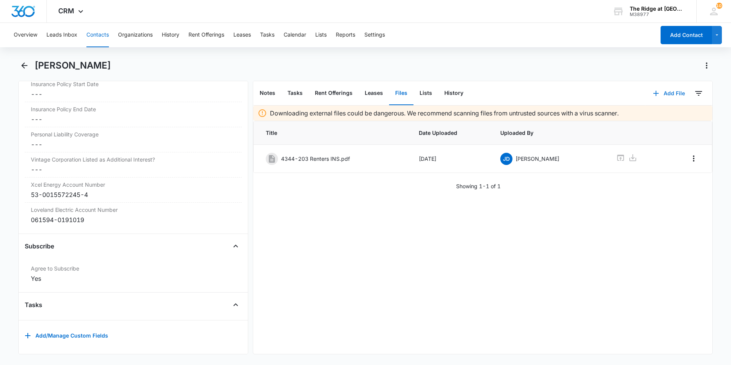
click at [666, 93] on button "Add File" at bounding box center [668, 93] width 47 height 18
click at [652, 119] on div "Upload Files" at bounding box center [659, 117] width 30 height 5
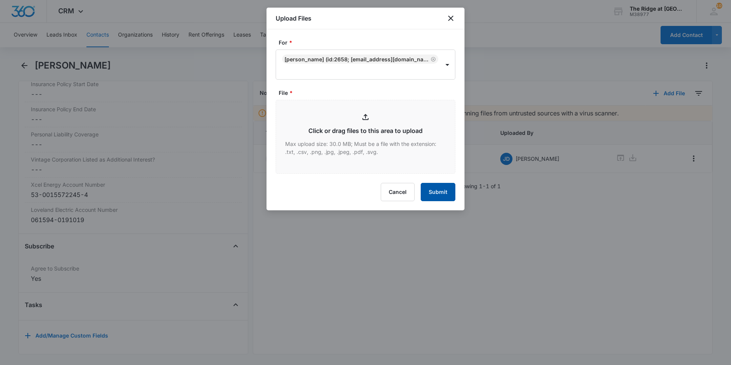
click at [444, 195] on button "Submit" at bounding box center [438, 192] width 35 height 18
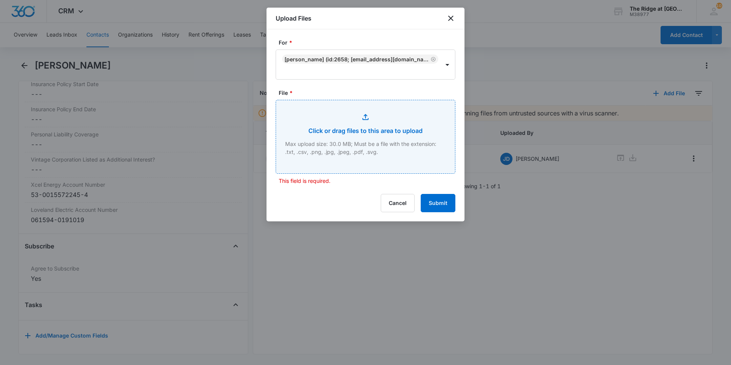
click at [295, 130] on input "File *" at bounding box center [365, 136] width 179 height 73
type input "C:\fakepath\4344-203 Addendums.pdf"
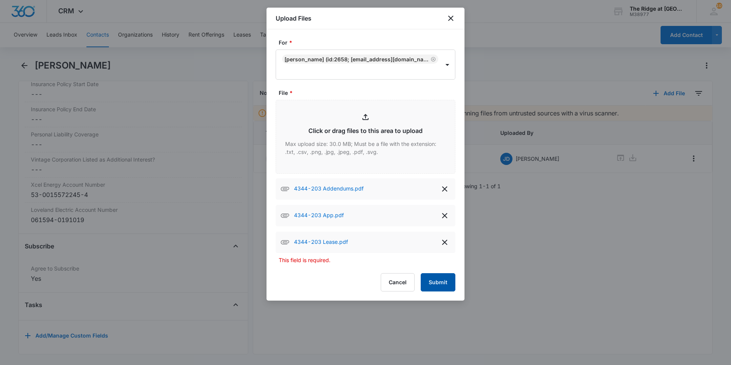
click at [434, 281] on button "Submit" at bounding box center [438, 282] width 35 height 18
